Goal: Find specific page/section: Find specific page/section

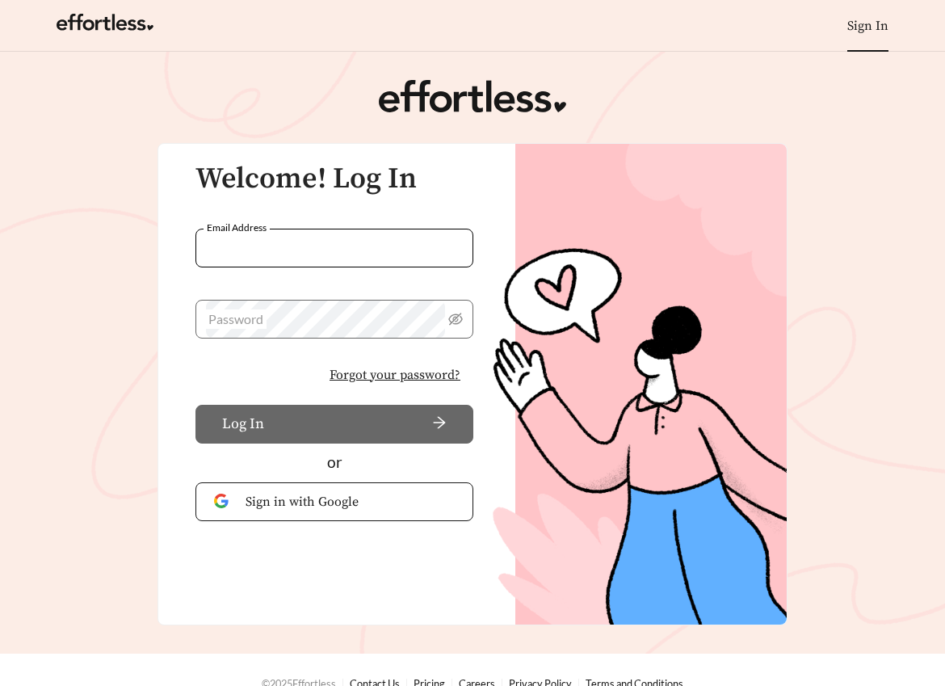
click at [268, 246] on input "Email Address" at bounding box center [335, 248] width 278 height 39
paste input "**********"
type input "**********"
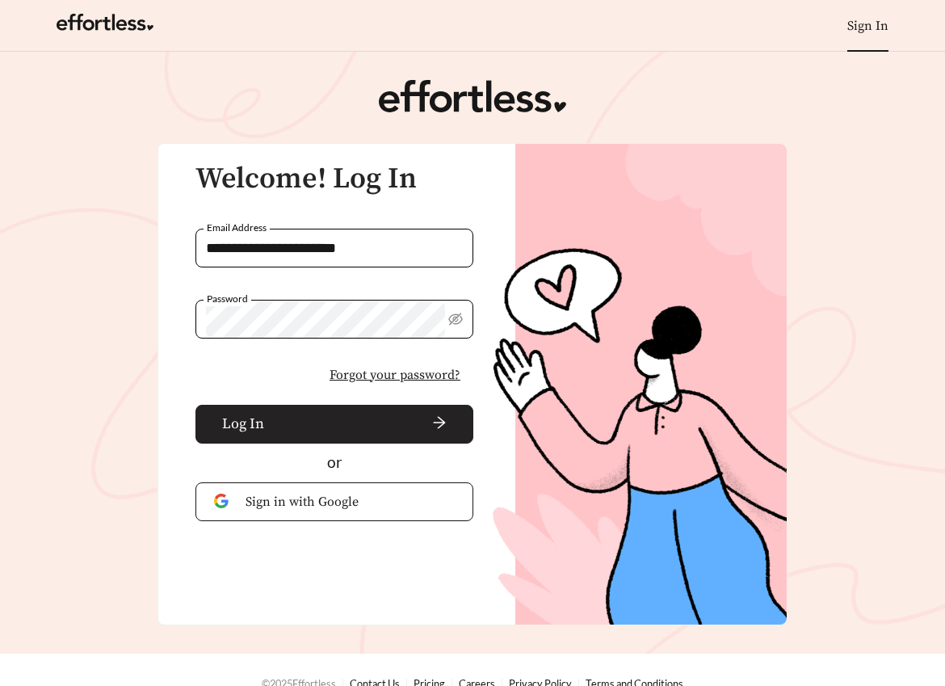
click at [296, 424] on span "arrow-right" at bounding box center [359, 424] width 176 height 18
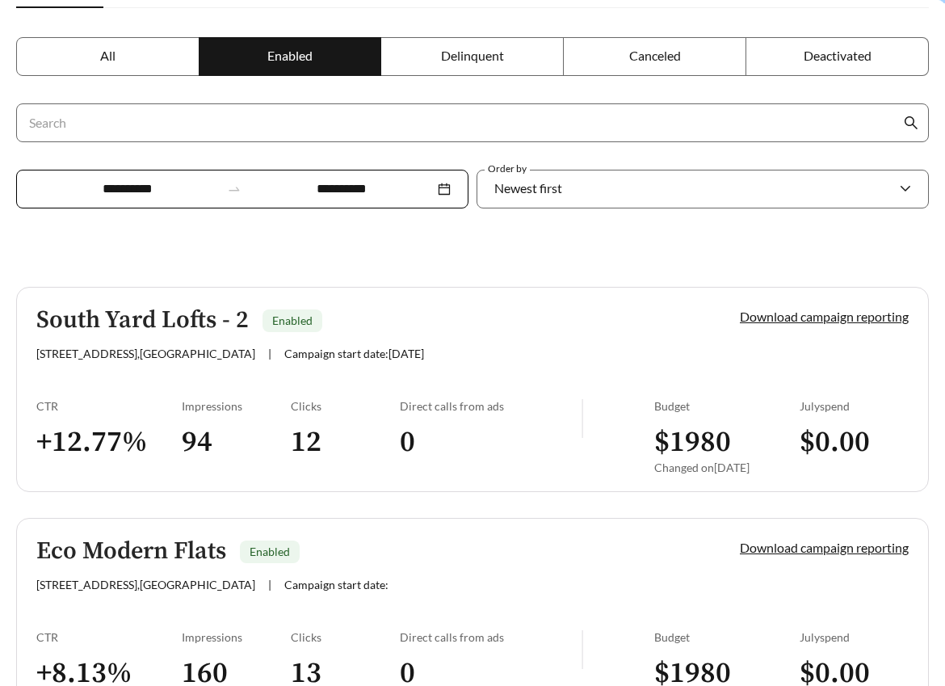
scroll to position [313, 0]
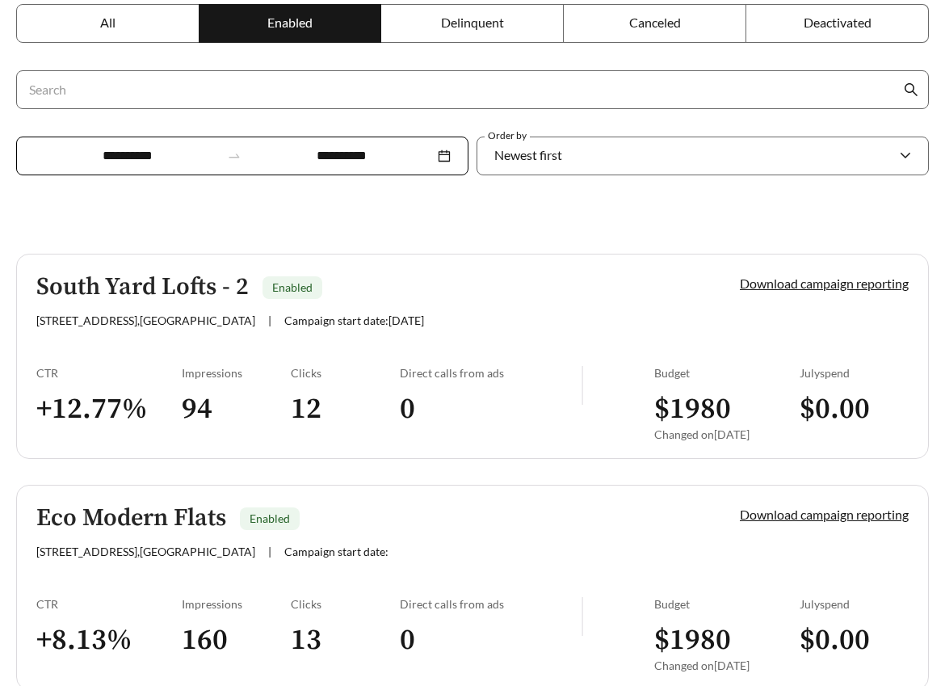
click at [142, 23] on label "All" at bounding box center [107, 23] width 183 height 39
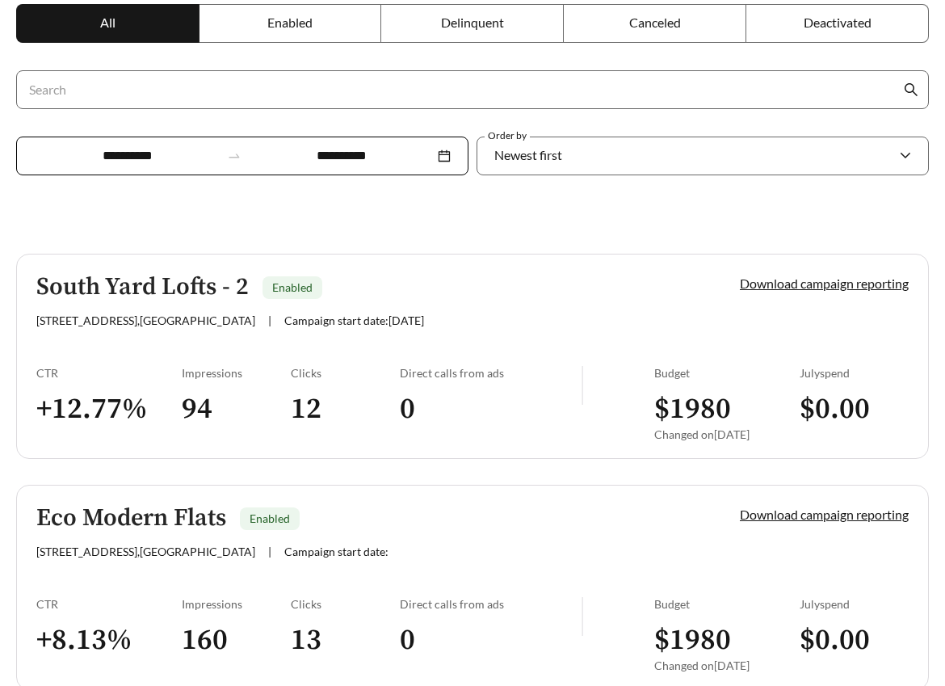
click at [246, 15] on label "Enabled" at bounding box center [291, 23] width 183 height 39
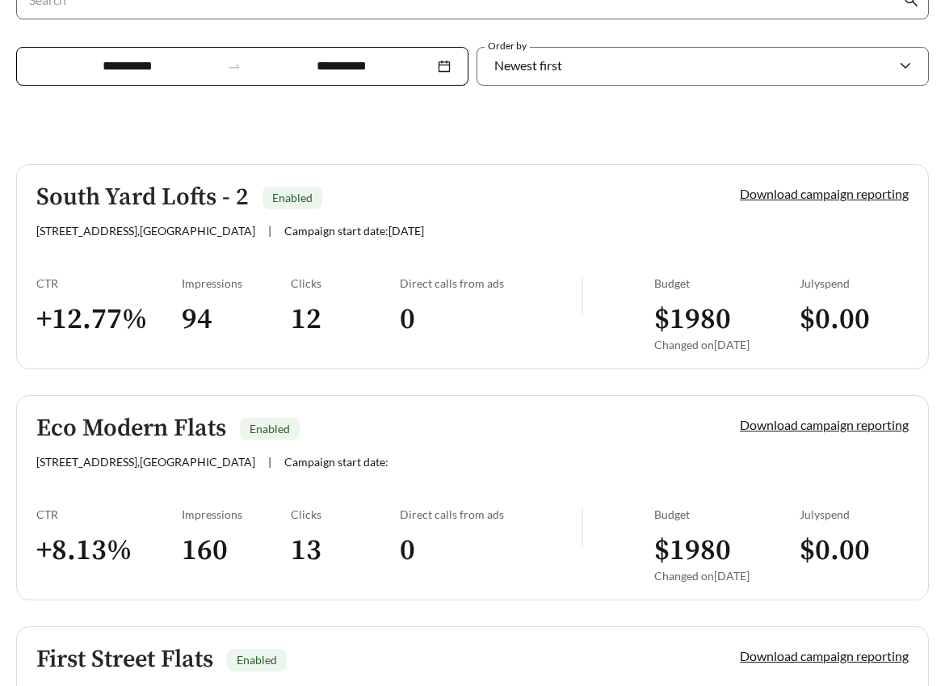
scroll to position [393, 0]
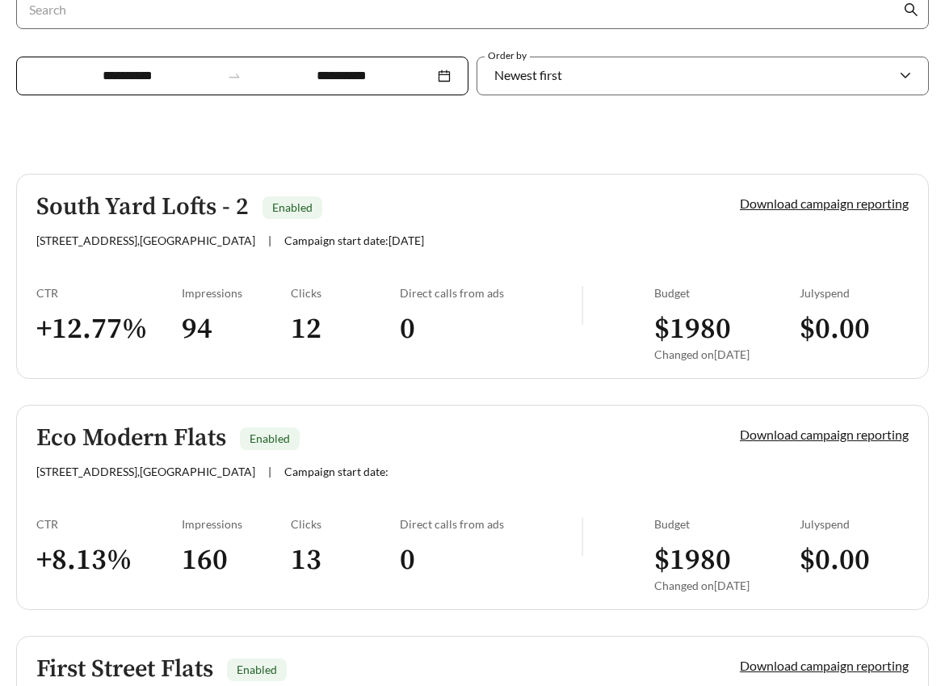
click at [82, 214] on h5 "South Yard Lofts - 2" at bounding box center [142, 207] width 212 height 27
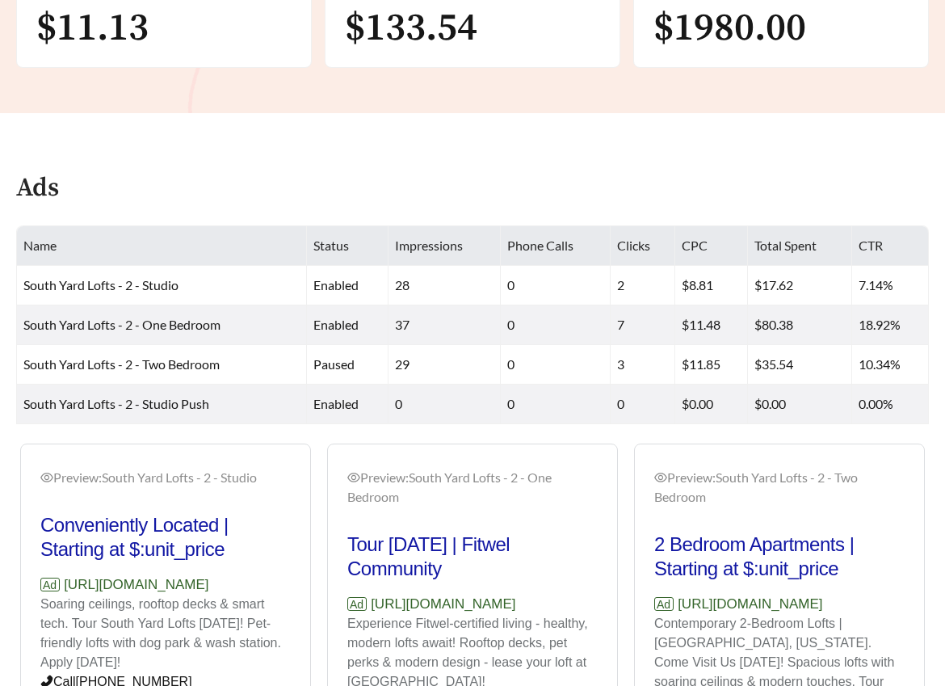
scroll to position [506, 0]
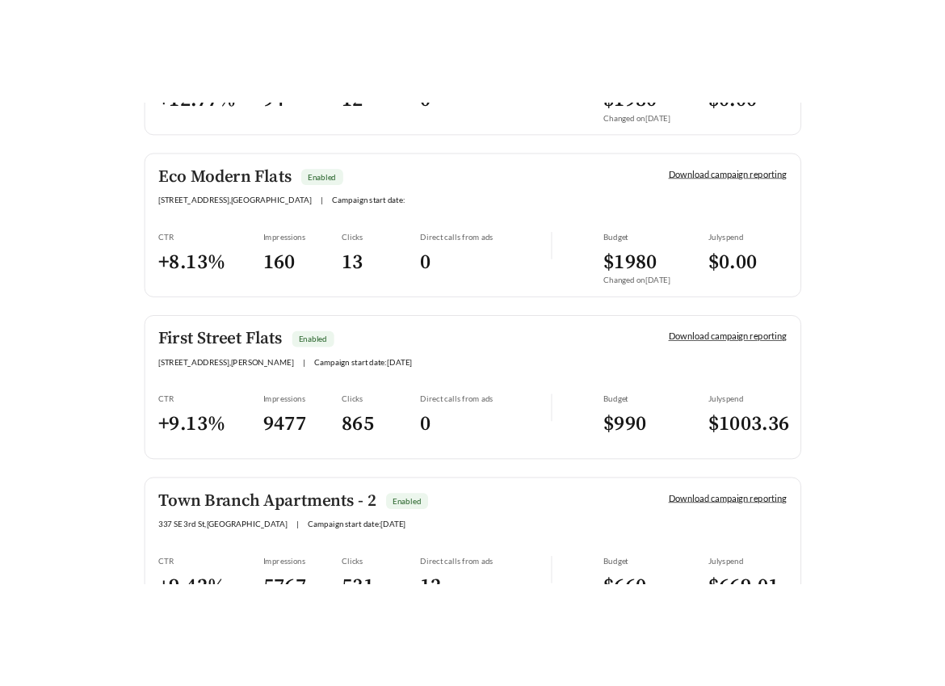
scroll to position [731, 0]
